Goal: Information Seeking & Learning: Learn about a topic

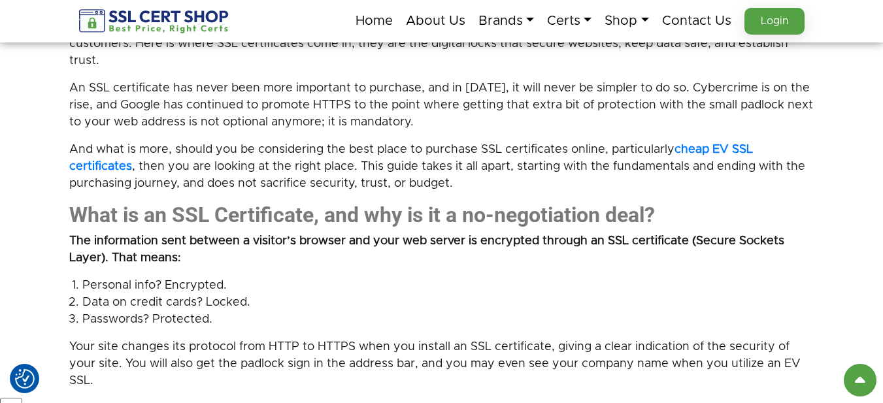
scroll to position [784, 0]
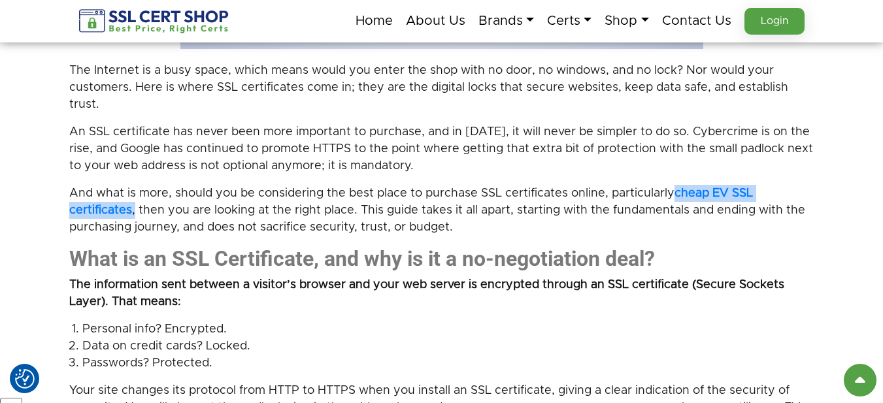
drag, startPoint x: 133, startPoint y: 180, endPoint x: 678, endPoint y: 152, distance: 546.2
type textarea "**********"
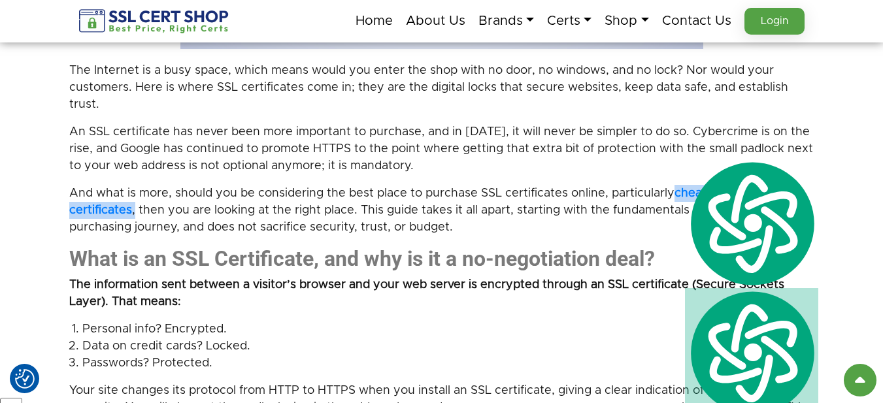
copy p "cheap EV SSL certificates ,"
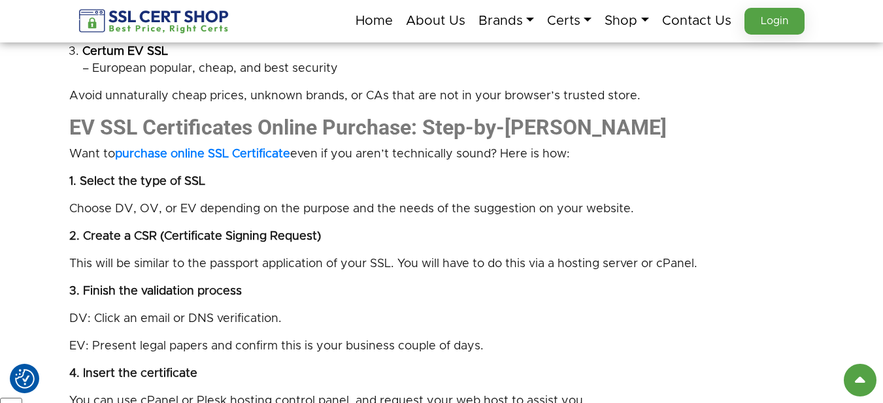
scroll to position [2156, 0]
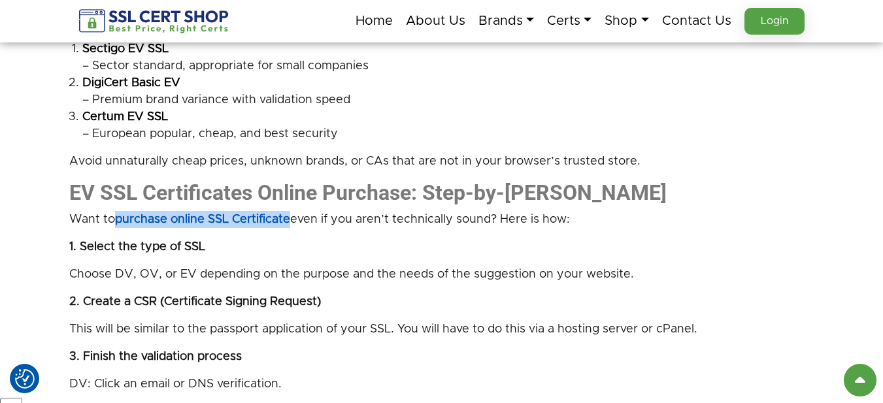
drag, startPoint x: 118, startPoint y: 191, endPoint x: 291, endPoint y: 195, distance: 173.2
click at [291, 211] on p "Want to purchase online SSL Certificate even if you aren’t technically sound? H…" at bounding box center [441, 219] width 745 height 17
copy strong "purchase online SSL Certificate"
click at [426, 293] on p "2. Create a CSR (Certificate Signing Request)" at bounding box center [441, 301] width 745 height 17
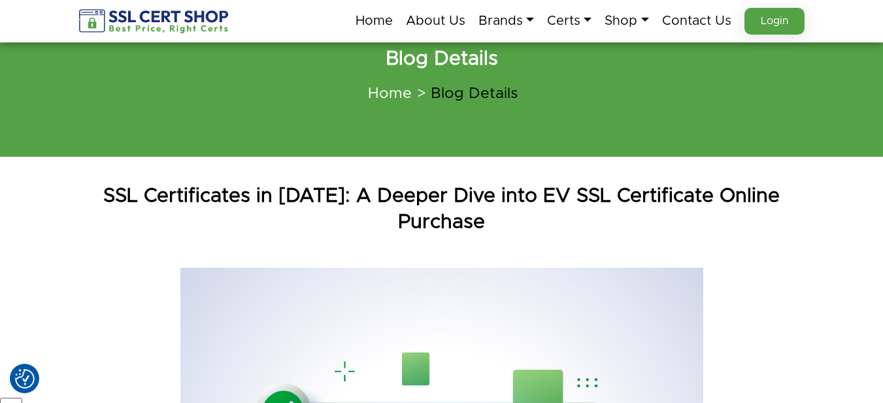
scroll to position [65, 0]
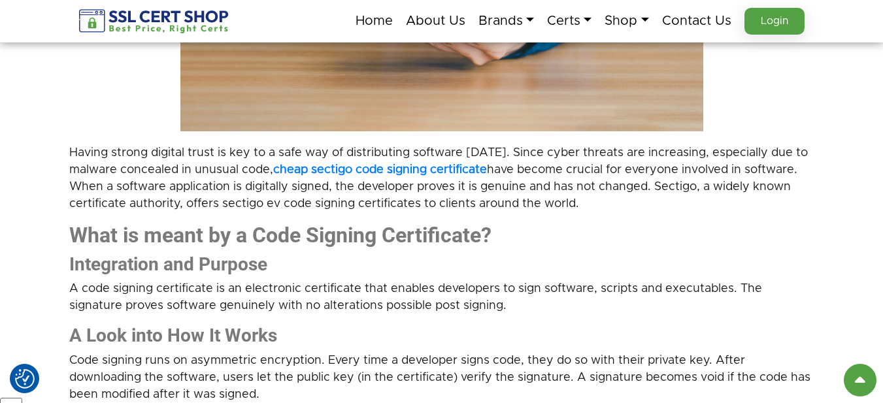
scroll to position [457, 0]
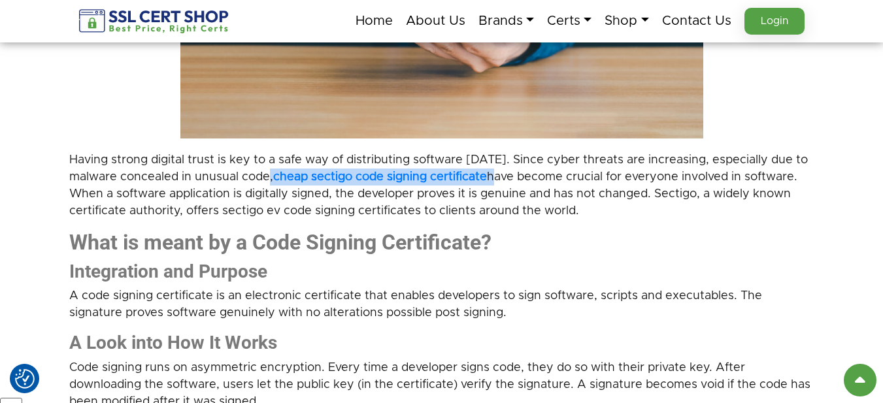
drag, startPoint x: 492, startPoint y: 175, endPoint x: 272, endPoint y: 179, distance: 219.5
type textarea "**********"
click at [272, 179] on p "Having strong digital trust is key to a safe way of distributing software [DATE…" at bounding box center [441, 186] width 745 height 68
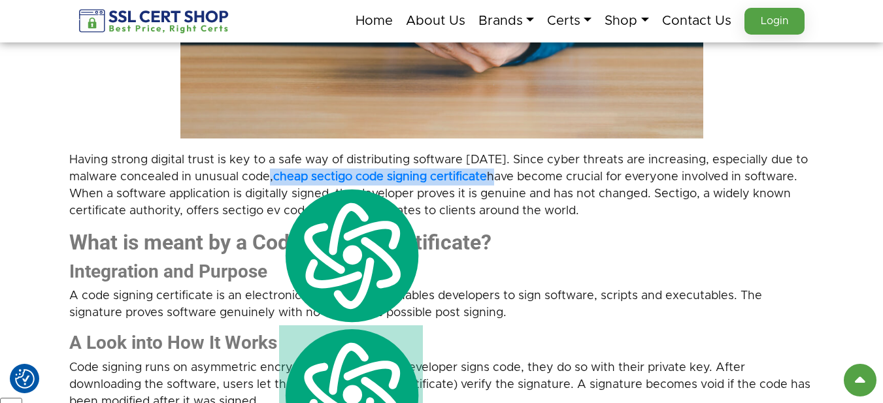
copy p "cheap sectigo code signing certificate"
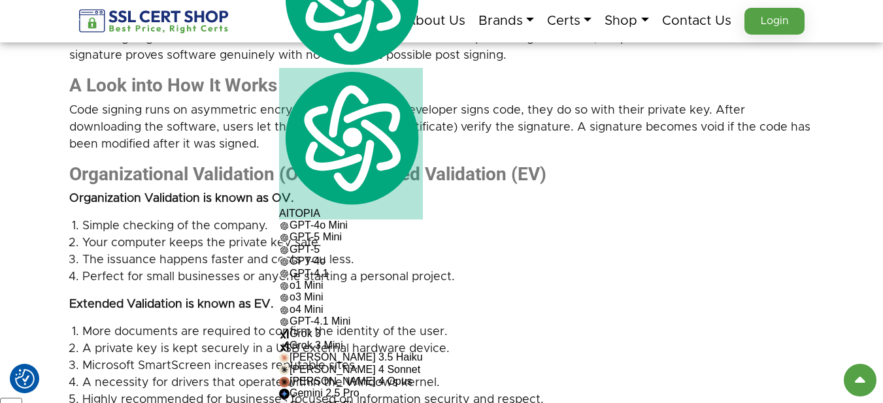
scroll to position [653, 0]
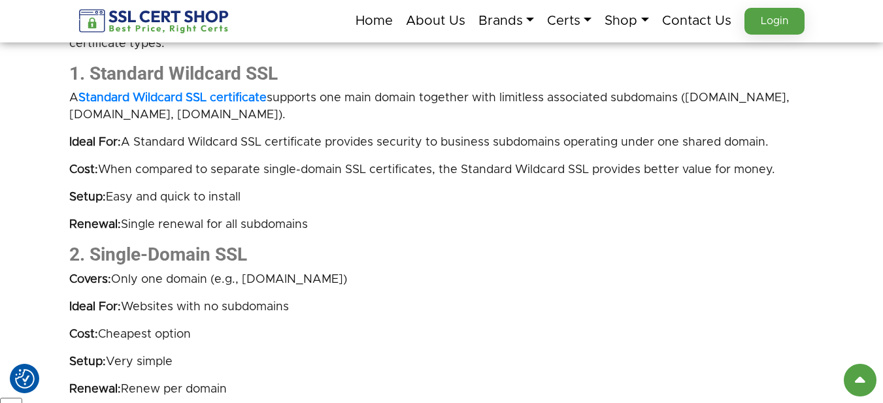
scroll to position [1764, 0]
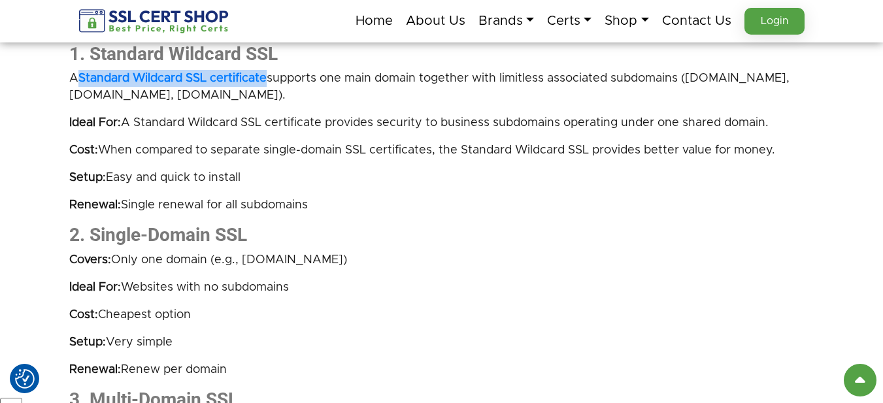
drag, startPoint x: 271, startPoint y: 77, endPoint x: 80, endPoint y: 84, distance: 191.6
type textarea "**********"
click at [80, 84] on p "A Standard Wildcard SSL certificate supports one main domain together with limi…" at bounding box center [441, 87] width 745 height 34
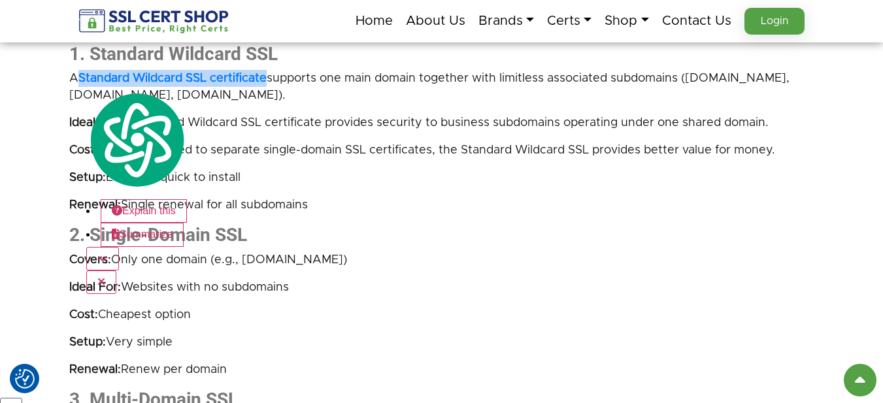
copy strong "Standard Wildcard SSL certificate"
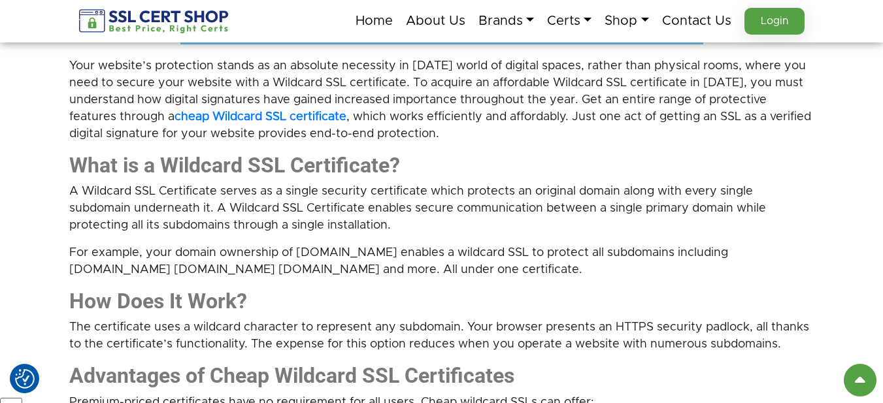
scroll to position [588, 0]
drag, startPoint x: 176, startPoint y: 114, endPoint x: 351, endPoint y: 117, distance: 175.1
click at [351, 117] on p "Your website’s protection stands as an absolute necessity in today’s world of d…" at bounding box center [441, 100] width 745 height 85
copy strong "cheap Wildcard SSL certificate"
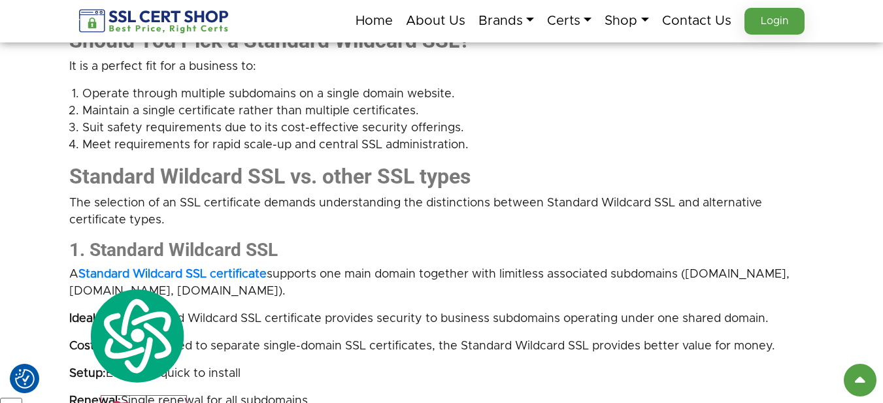
scroll to position [1699, 0]
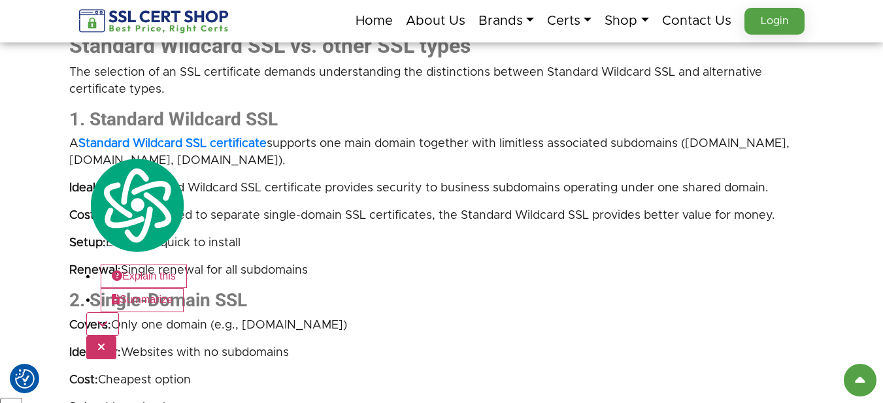
click at [105, 342] on icon "button" at bounding box center [101, 347] width 8 height 10
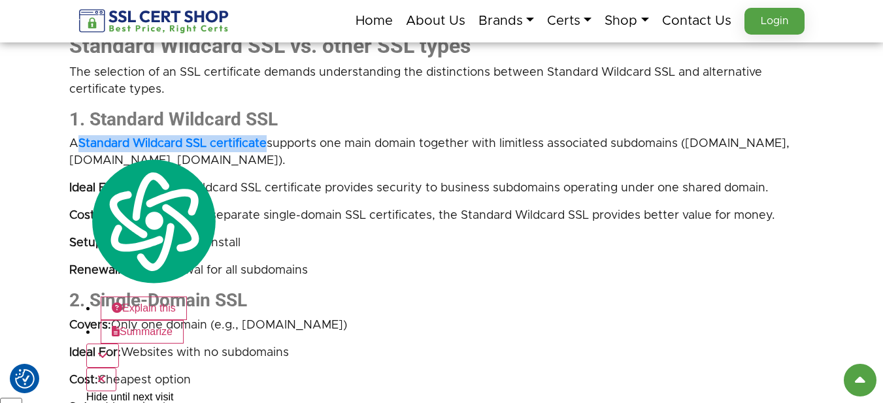
drag, startPoint x: 82, startPoint y: 133, endPoint x: 269, endPoint y: 134, distance: 187.5
click at [269, 134] on div "Your website’s protection stands as an absolute necessity in today’s world of d…" at bounding box center [441, 304] width 745 height 2712
copy strong "Standard Wildcard SSL certificate"
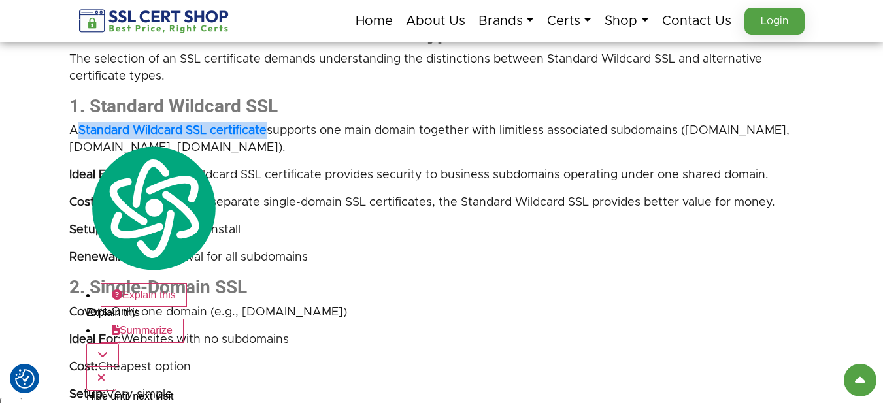
scroll to position [2025, 0]
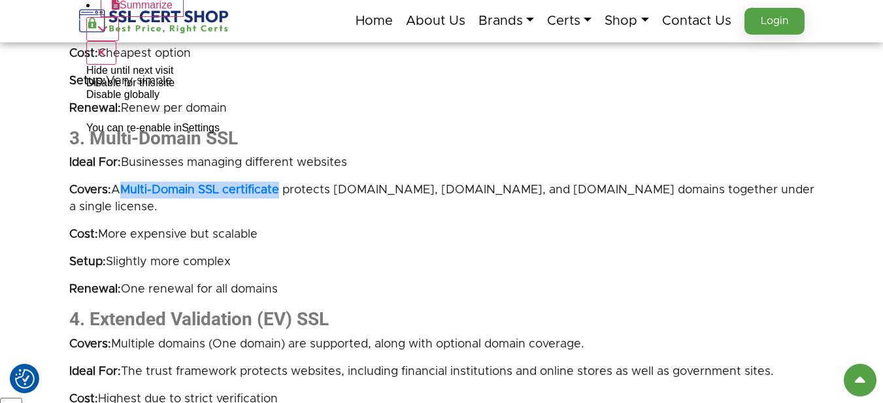
drag, startPoint x: 285, startPoint y: 180, endPoint x: 125, endPoint y: 197, distance: 160.3
click at [383, 210] on p "Covers: A Multi-Domain SSL certificate protects example.com, example.net, and e…" at bounding box center [441, 199] width 745 height 34
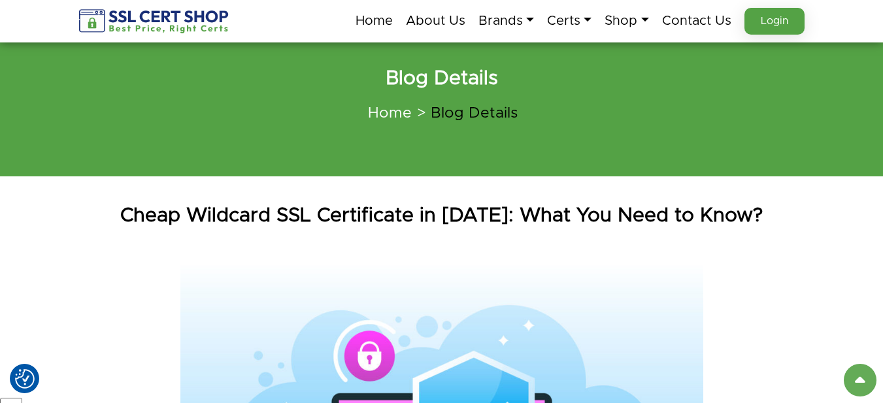
scroll to position [0, 0]
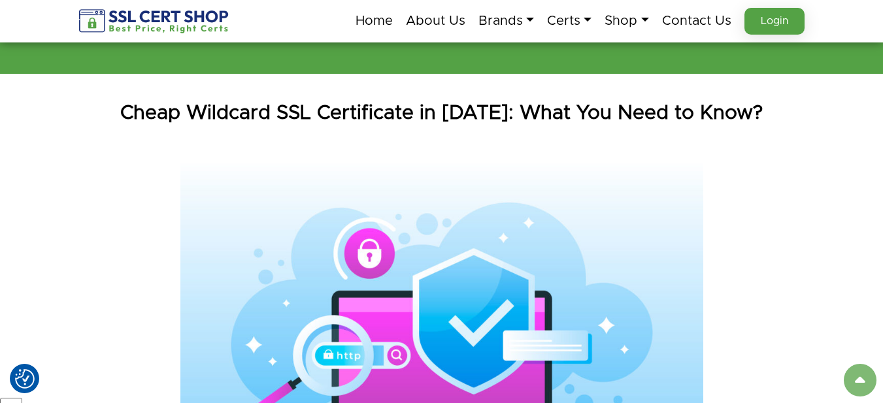
scroll to position [131, 0]
